Goal: Task Accomplishment & Management: Use online tool/utility

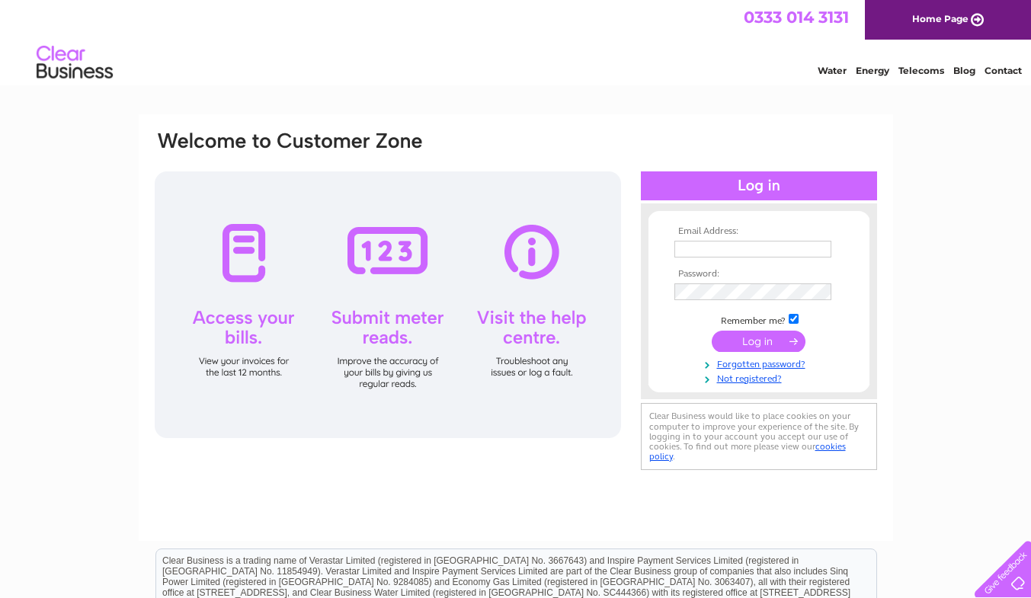
type input "info@habithair.co.uk"
click at [755, 334] on input "submit" at bounding box center [759, 341] width 94 height 21
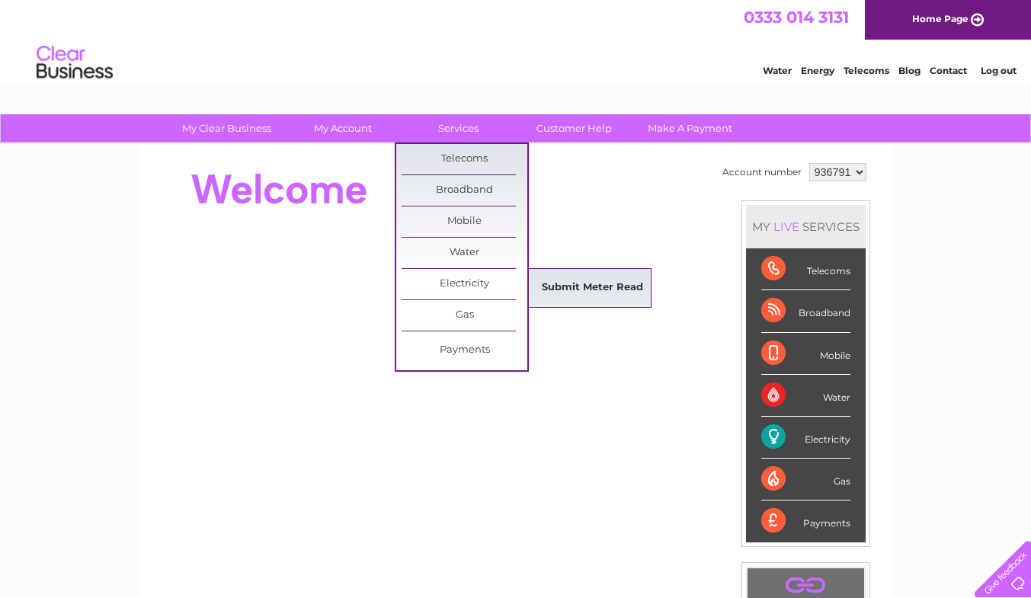
click at [562, 288] on link "Submit Meter Read" at bounding box center [593, 288] width 126 height 30
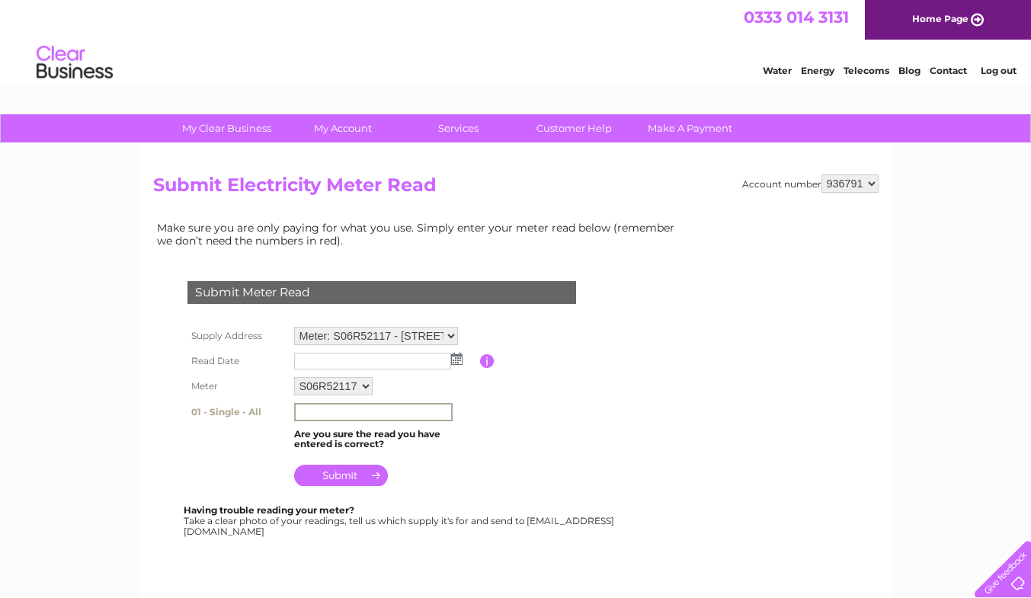
click at [353, 412] on input "text" at bounding box center [373, 412] width 159 height 18
type input "09613"
click at [455, 354] on img at bounding box center [456, 359] width 11 height 12
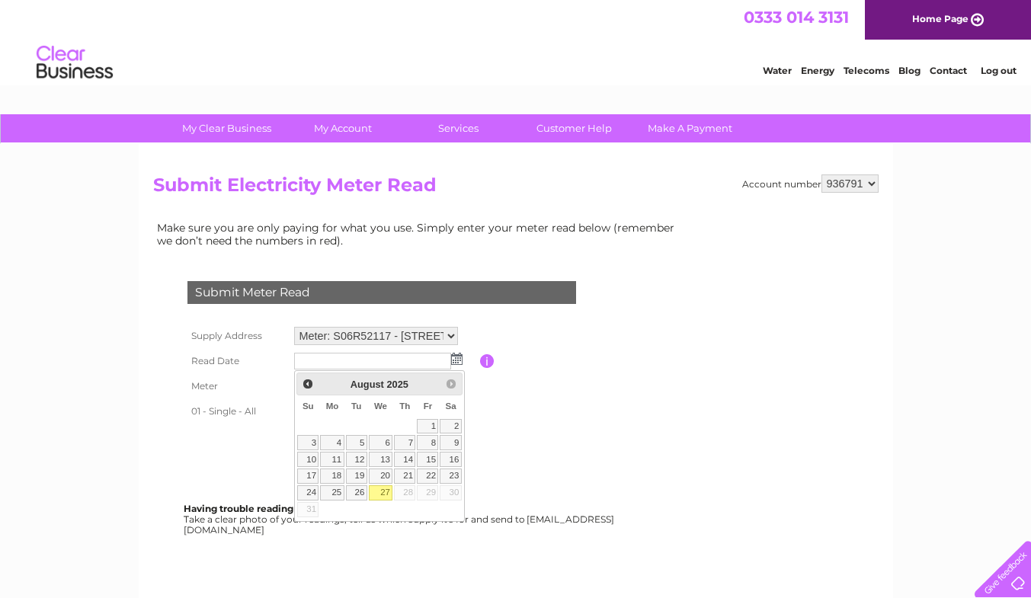
click at [380, 491] on link "27" at bounding box center [381, 492] width 24 height 15
type input "2025/08/27"
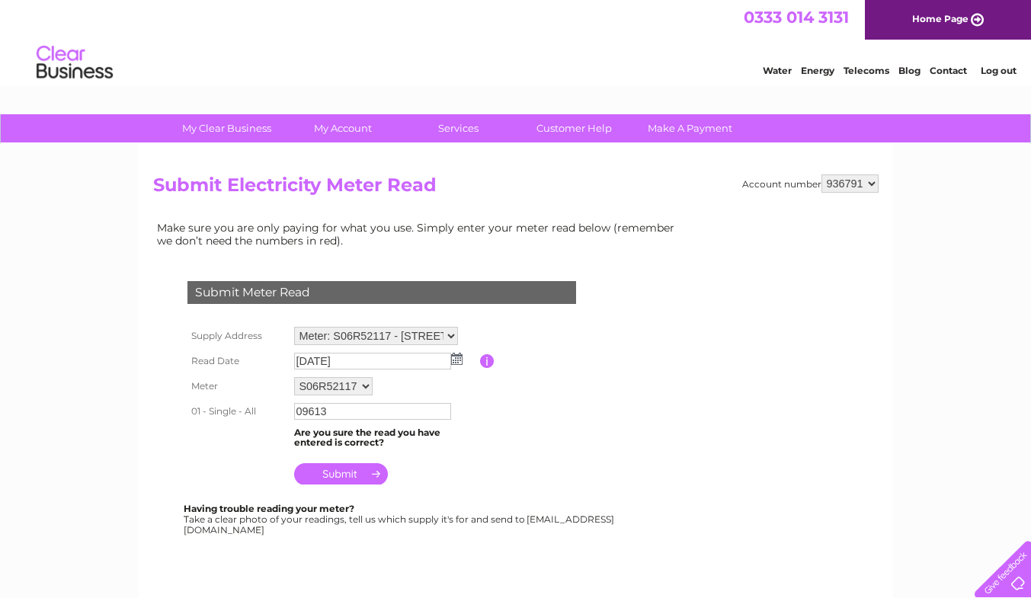
click at [356, 474] on input "submit" at bounding box center [341, 473] width 94 height 21
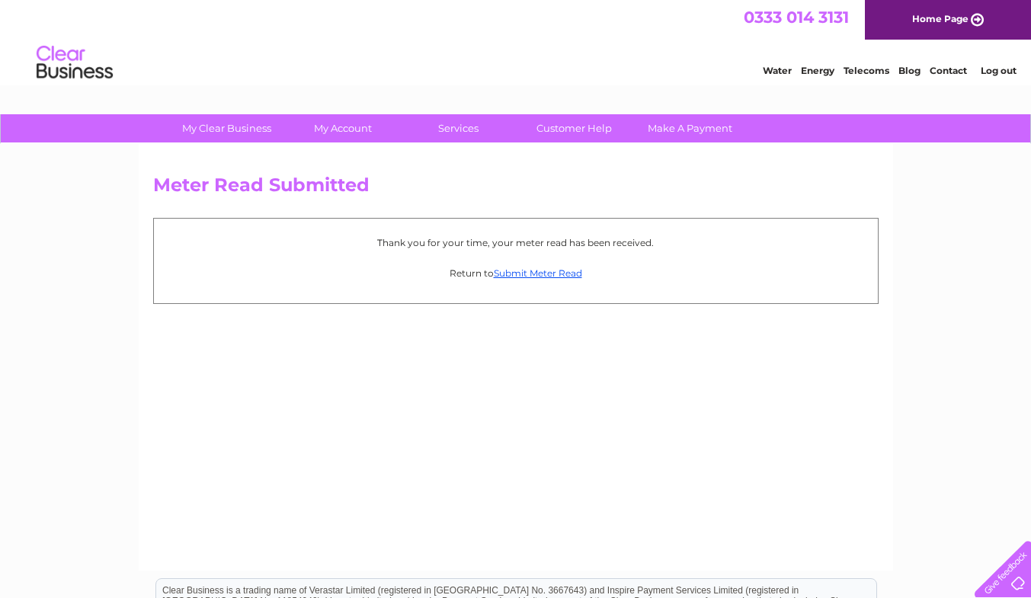
click at [998, 66] on link "Log out" at bounding box center [999, 70] width 36 height 11
